Goal: Information Seeking & Learning: Learn about a topic

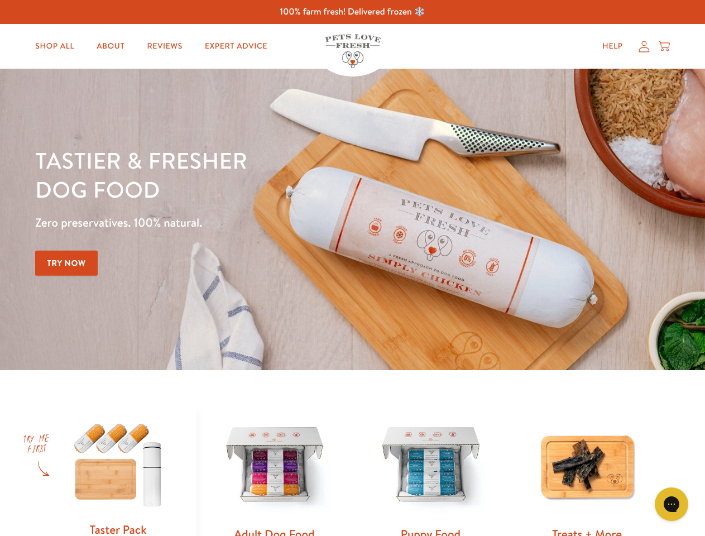
click at [352, 268] on div "Tastier & fresher dog food Zero preservatives. 100% natural. Try Now" at bounding box center [246, 219] width 423 height 147
click at [672, 504] on icon "Gorgias live chat" at bounding box center [671, 504] width 11 height 11
